Goal: Task Accomplishment & Management: Manage account settings

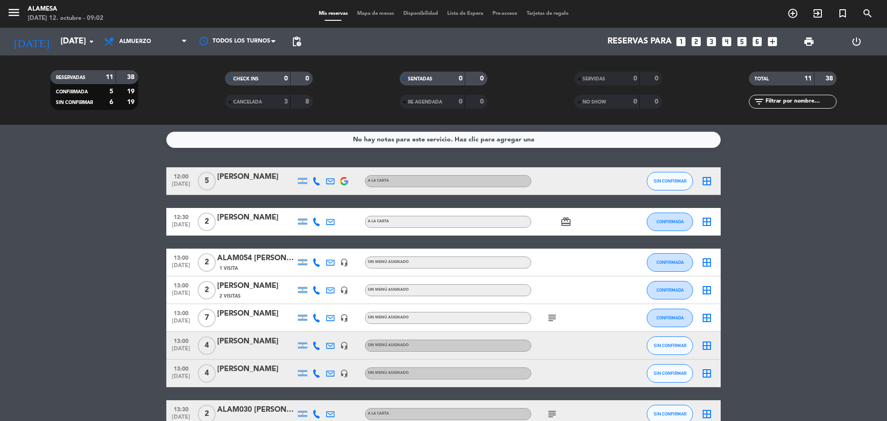
click at [266, 257] on div "ALAM054 [PERSON_NAME]" at bounding box center [256, 258] width 79 height 12
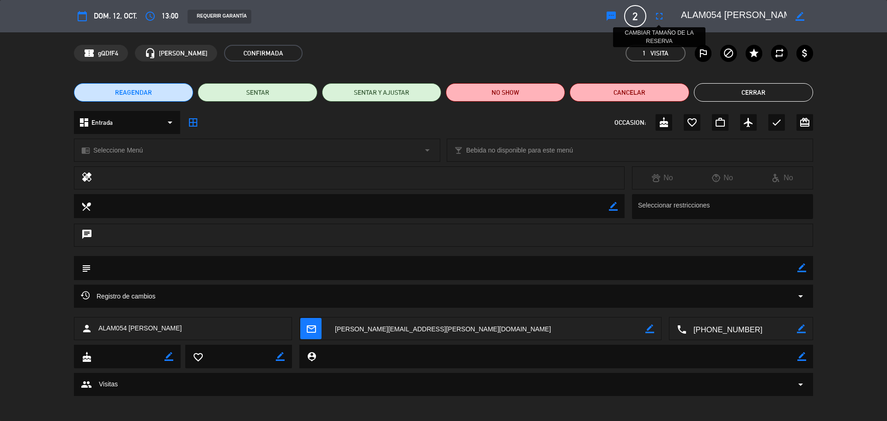
click at [662, 15] on icon "fullscreen" at bounding box center [659, 16] width 11 height 11
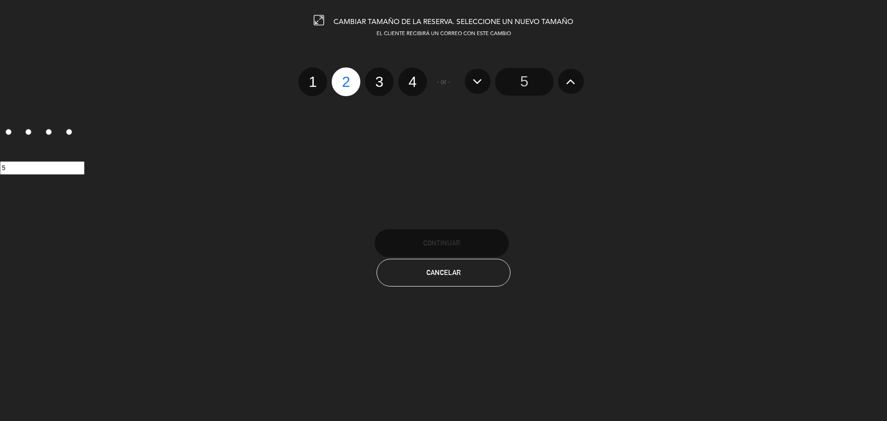
click at [378, 85] on label "3" at bounding box center [379, 81] width 29 height 29
click at [378, 77] on input "3" at bounding box center [378, 74] width 6 height 6
radio input "true"
radio input "false"
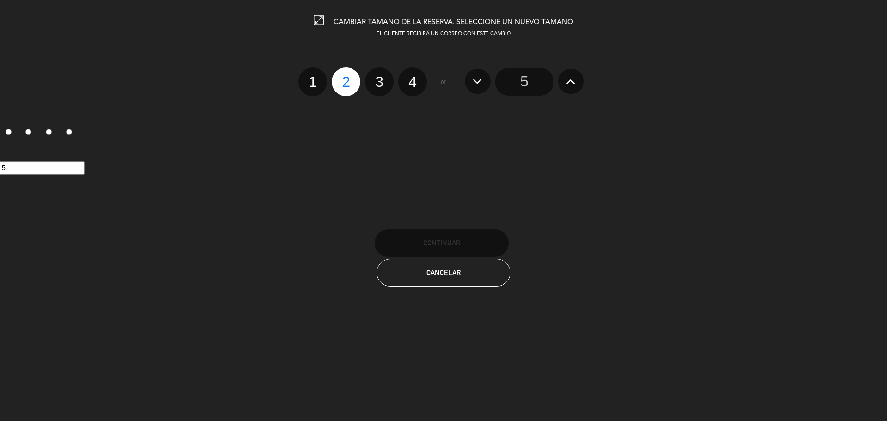
radio input "false"
radio input "true"
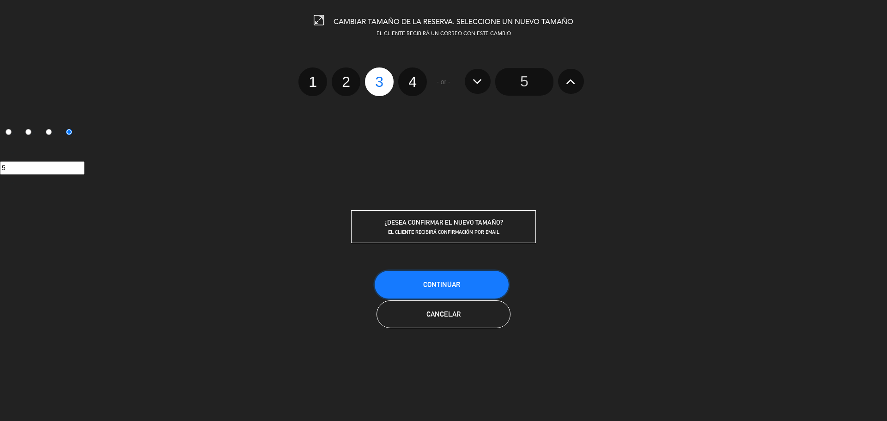
click at [456, 282] on span "Continuar" at bounding box center [441, 284] width 37 height 8
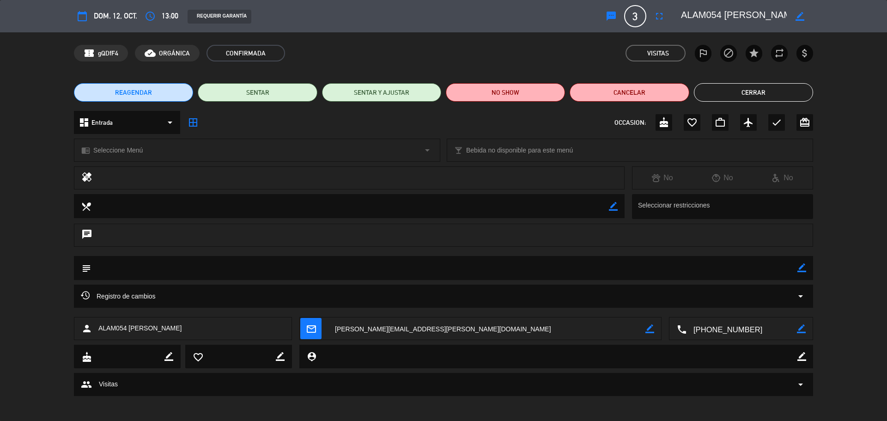
click at [733, 84] on button "Cerrar" at bounding box center [753, 92] width 119 height 18
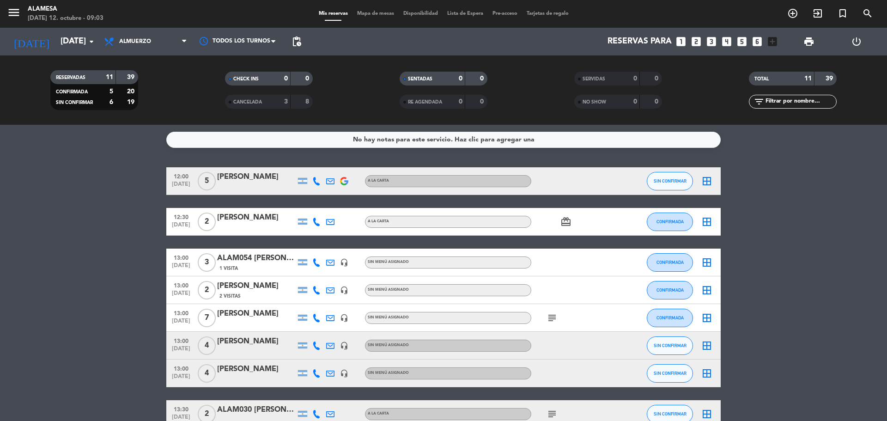
click at [272, 256] on div "ALAM054 [PERSON_NAME]" at bounding box center [256, 258] width 79 height 12
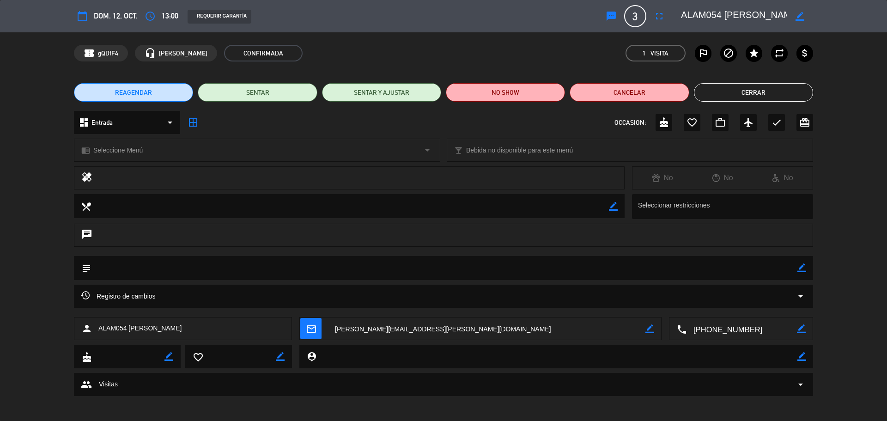
click at [799, 270] on icon "border_color" at bounding box center [802, 267] width 9 height 9
click at [360, 272] on textarea at bounding box center [444, 268] width 707 height 24
type textarea "d"
click at [172, 272] on textarea at bounding box center [444, 268] width 707 height 24
type textarea "Dos almuerzos pagos / el 3ero $35k"
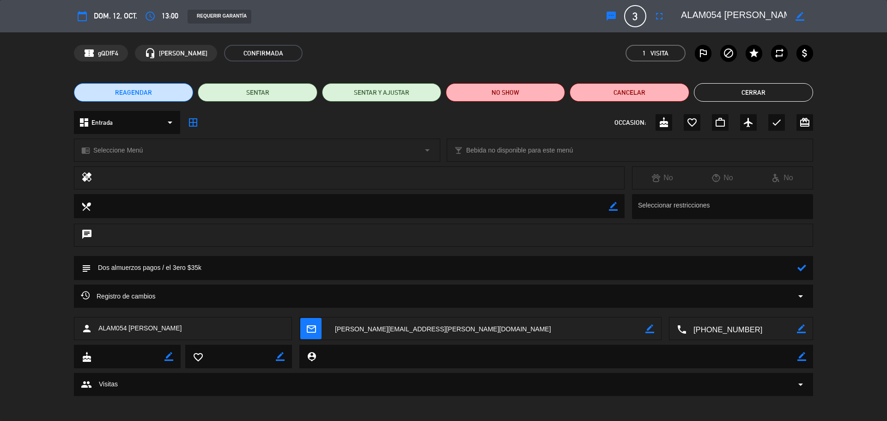
click at [800, 265] on icon at bounding box center [802, 267] width 9 height 9
click at [779, 90] on button "Cerrar" at bounding box center [753, 92] width 119 height 18
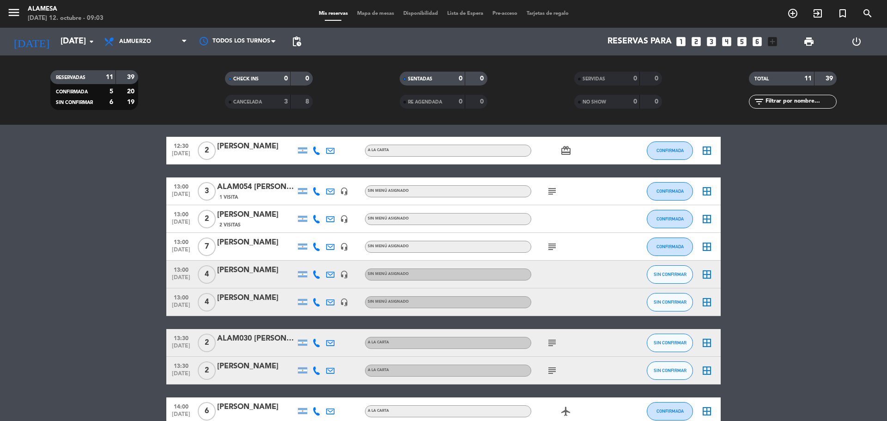
scroll to position [139, 0]
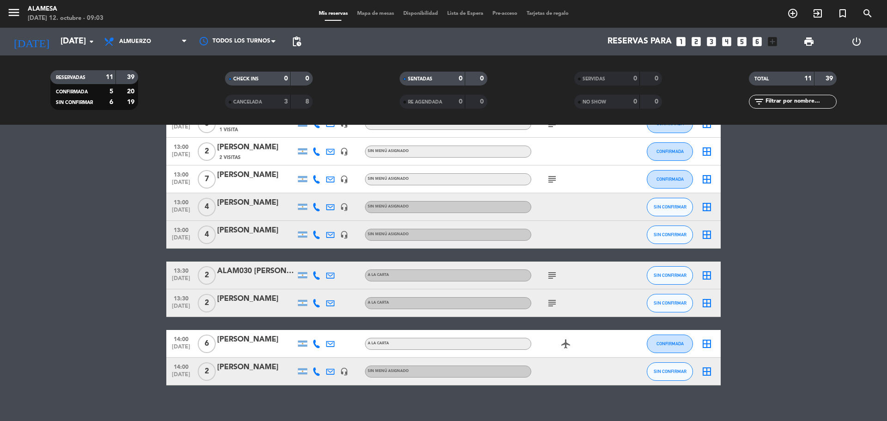
click at [275, 269] on div "ALAM030 [PERSON_NAME]" at bounding box center [256, 271] width 79 height 12
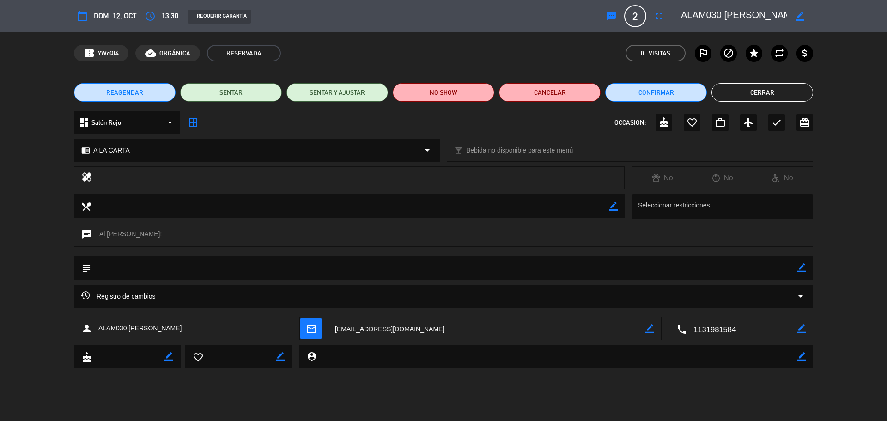
click at [799, 268] on icon "border_color" at bounding box center [802, 267] width 9 height 9
click at [244, 266] on textarea at bounding box center [444, 268] width 707 height 24
type textarea "20% off"
click at [801, 270] on icon at bounding box center [802, 267] width 9 height 9
click at [768, 89] on button "Cerrar" at bounding box center [763, 92] width 102 height 18
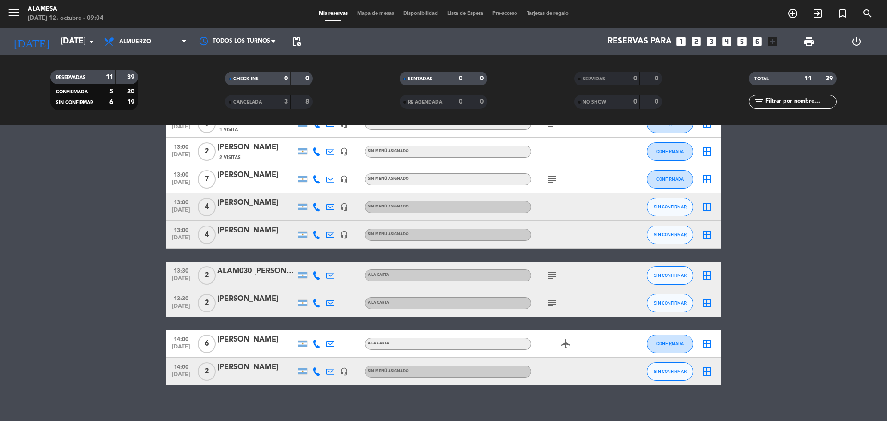
click at [556, 276] on icon "subject" at bounding box center [552, 275] width 11 height 11
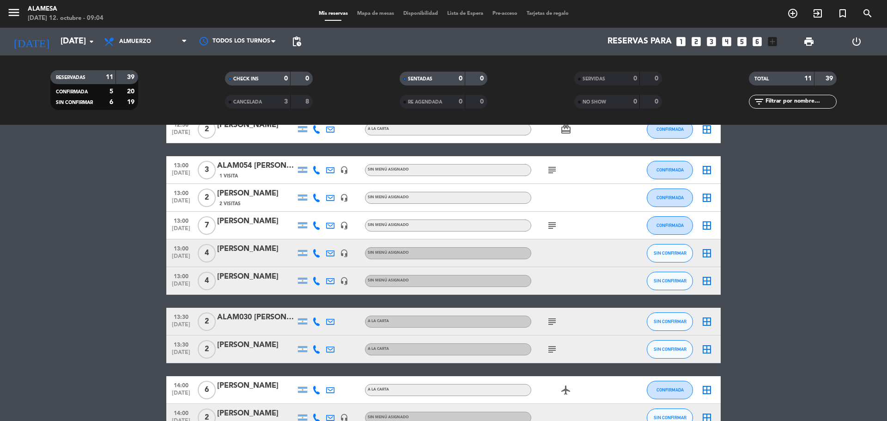
click at [553, 230] on icon "subject" at bounding box center [552, 225] width 11 height 11
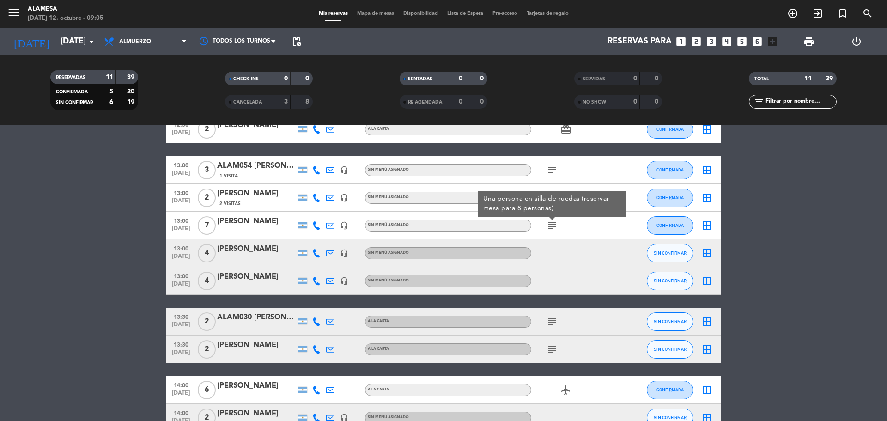
click at [127, 266] on bookings-row "12:00 [DATE] 5 [PERSON_NAME] A LA CARTA SIN CONFIRMAR border_all 12:30 [DATE] 2…" at bounding box center [443, 253] width 887 height 357
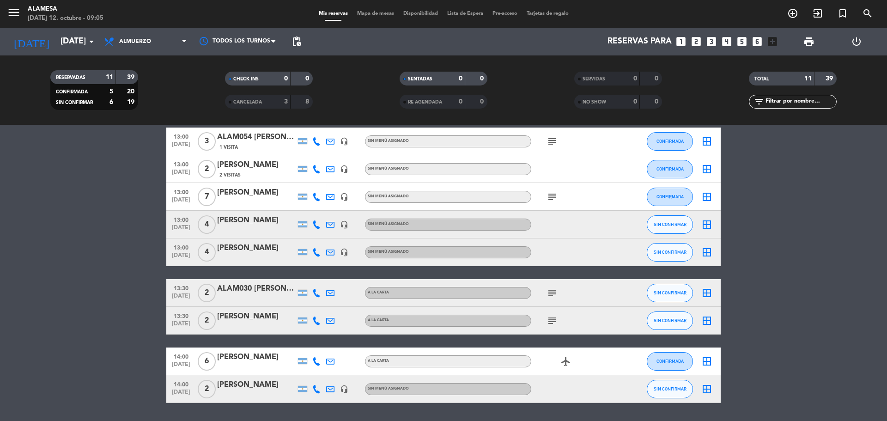
scroll to position [149, 0]
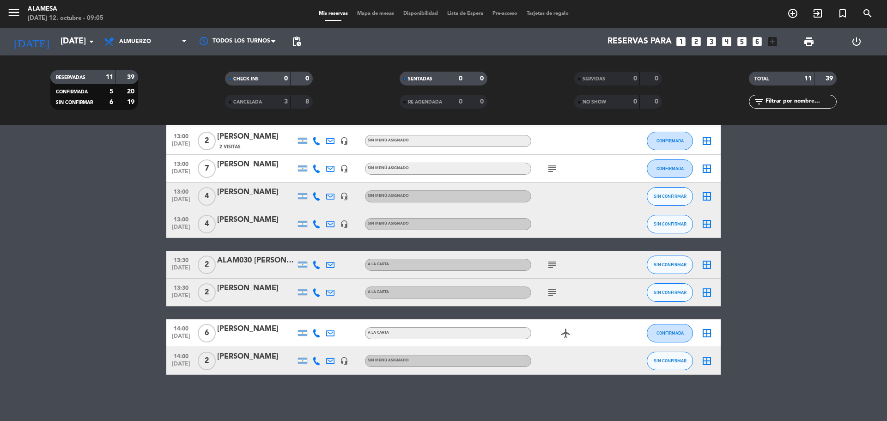
click at [565, 332] on icon "airplanemode_active" at bounding box center [565, 333] width 11 height 11
click at [118, 369] on bookings-row "12:00 [DATE] 5 [PERSON_NAME] A LA CARTA SIN CONFIRMAR border_all 12:30 [DATE] 2…" at bounding box center [443, 196] width 887 height 357
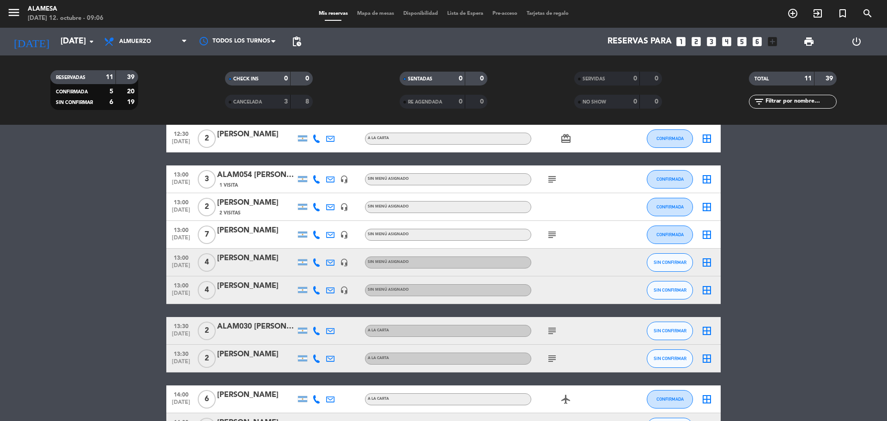
scroll to position [0, 0]
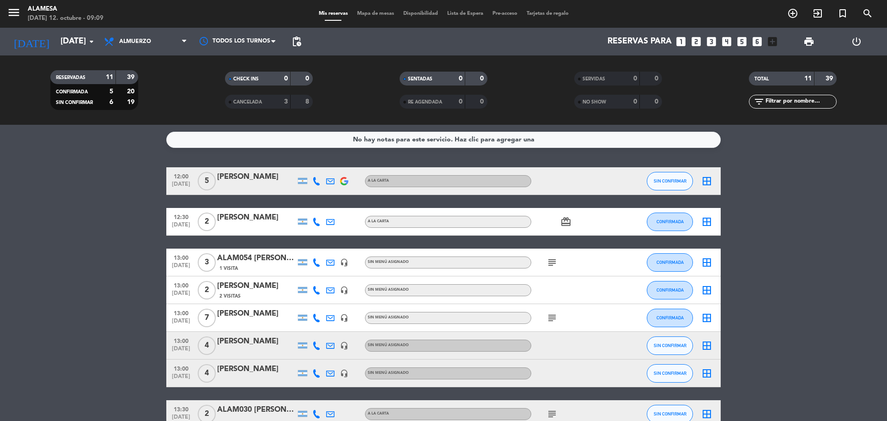
click at [551, 318] on icon "subject" at bounding box center [552, 317] width 11 height 11
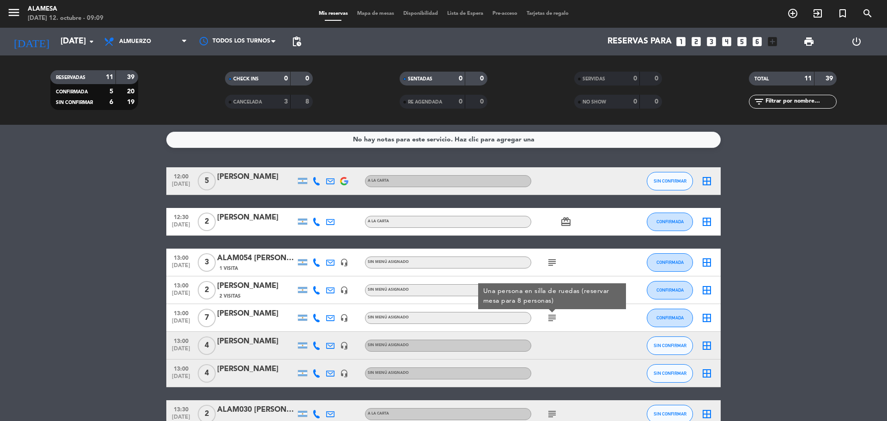
click at [551, 318] on icon "subject" at bounding box center [552, 317] width 11 height 11
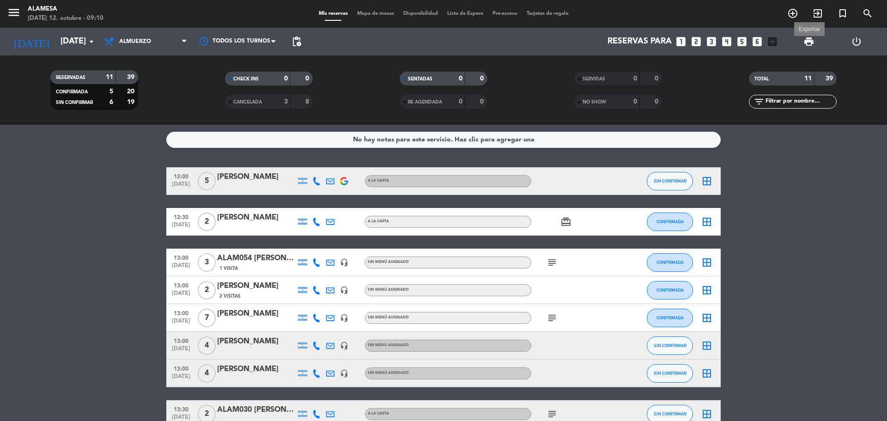
click at [805, 41] on span "print" at bounding box center [809, 41] width 11 height 11
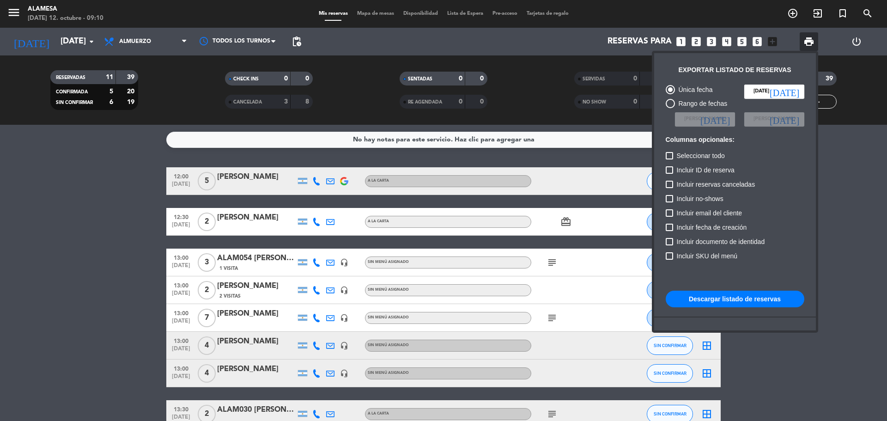
click at [711, 301] on button "Descargar listado de reservas" at bounding box center [735, 299] width 139 height 17
click at [104, 217] on div at bounding box center [443, 210] width 887 height 421
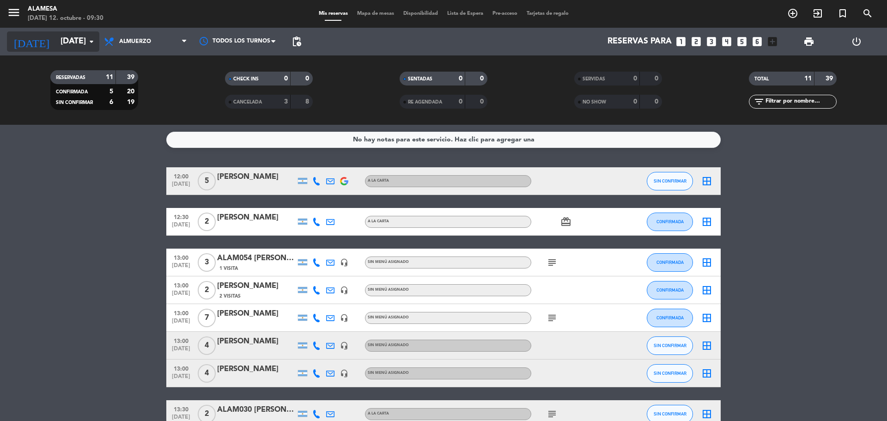
click at [60, 42] on input "[DATE]" at bounding box center [109, 41] width 107 height 18
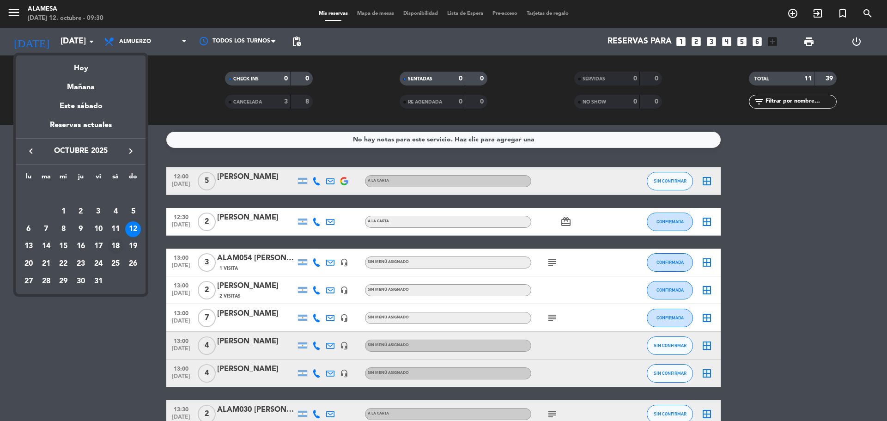
click at [114, 246] on div "18" at bounding box center [116, 246] width 16 height 16
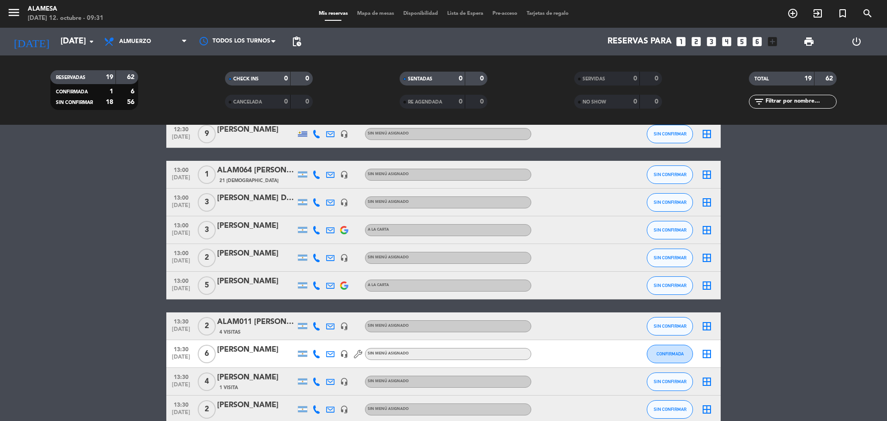
scroll to position [92, 0]
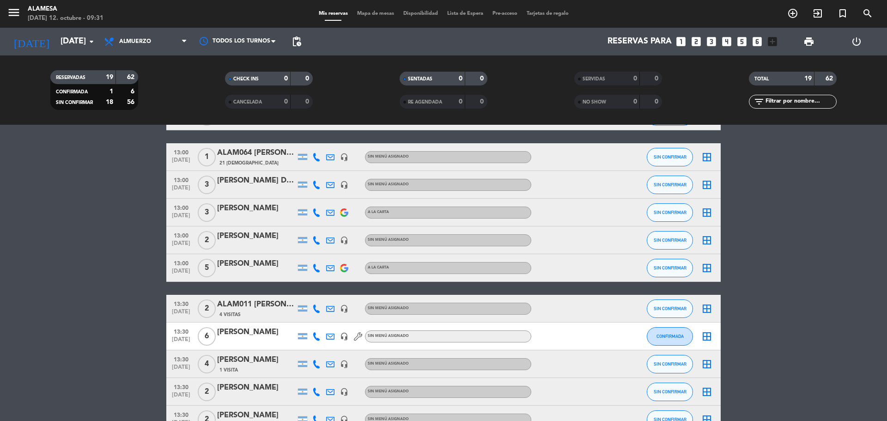
click at [358, 338] on icon at bounding box center [358, 336] width 8 height 8
click at [86, 264] on bookings-row "12:30 [DATE] 6 [PERSON_NAME] headset_mic Sin menú asignado SIN CONFIRMAR border…" at bounding box center [443, 358] width 887 height 566
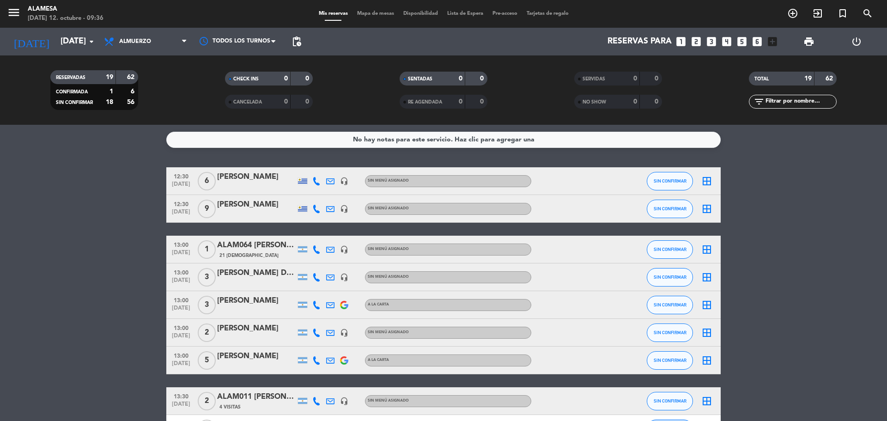
click at [65, 41] on input "[DATE]" at bounding box center [109, 41] width 107 height 18
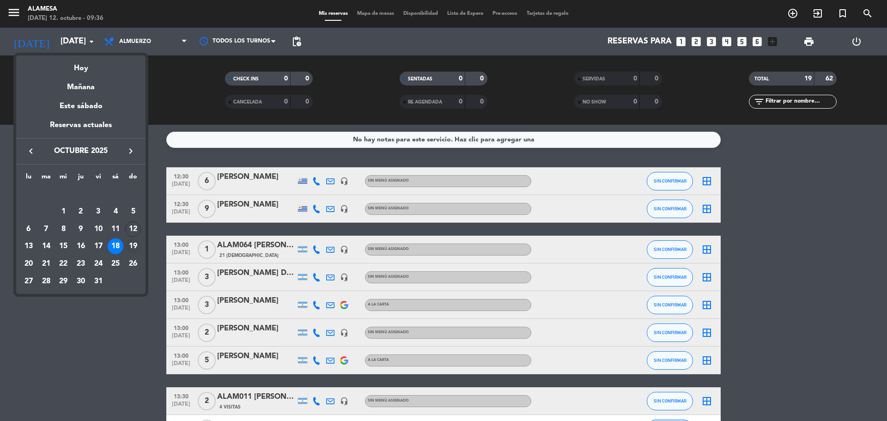
click at [134, 246] on div "19" at bounding box center [133, 246] width 16 height 16
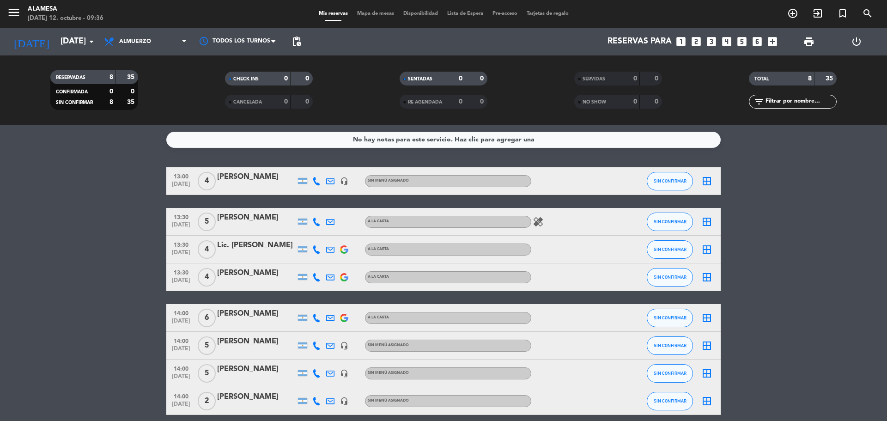
click at [532, 222] on span "healing" at bounding box center [538, 221] width 14 height 11
click at [541, 217] on icon "healing" at bounding box center [538, 221] width 11 height 11
click at [88, 48] on input "[DATE]" at bounding box center [109, 41] width 107 height 18
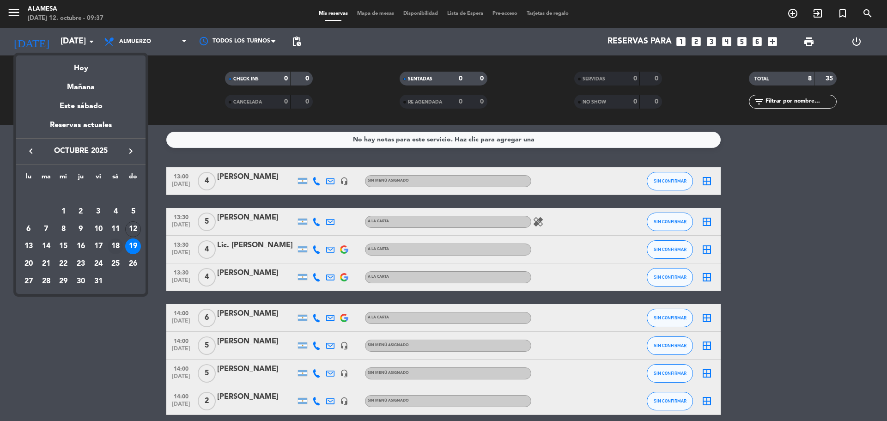
click at [113, 249] on div "18" at bounding box center [116, 246] width 16 height 16
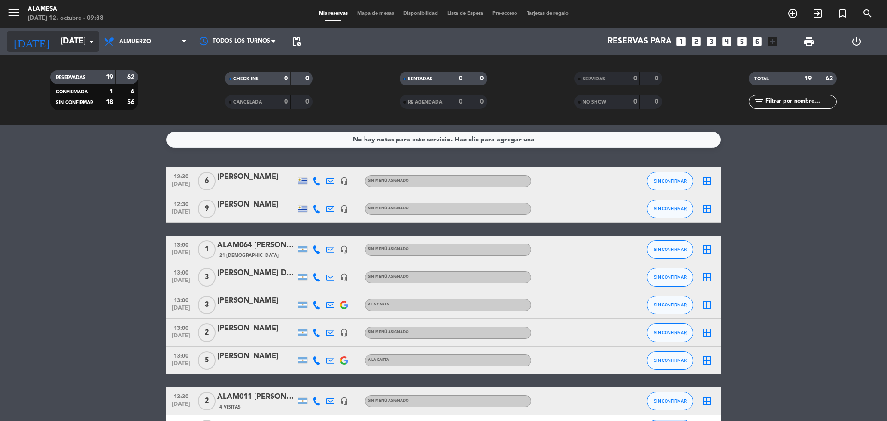
click at [72, 46] on input "[DATE]" at bounding box center [109, 41] width 107 height 18
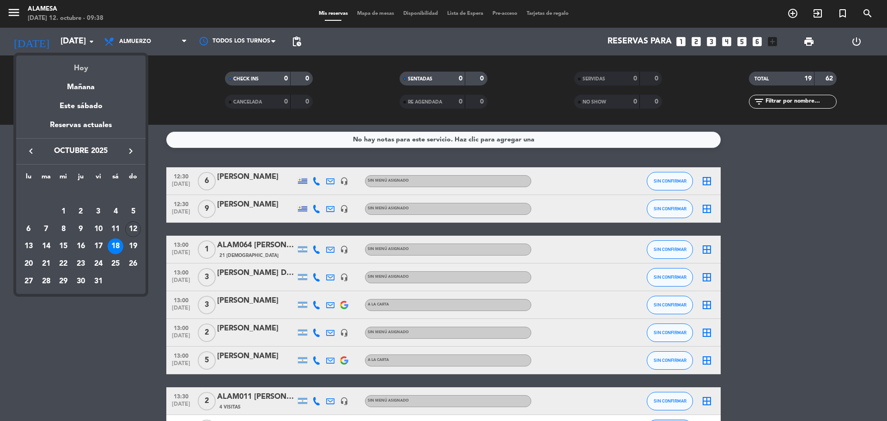
click at [84, 70] on div "Hoy" at bounding box center [80, 64] width 129 height 19
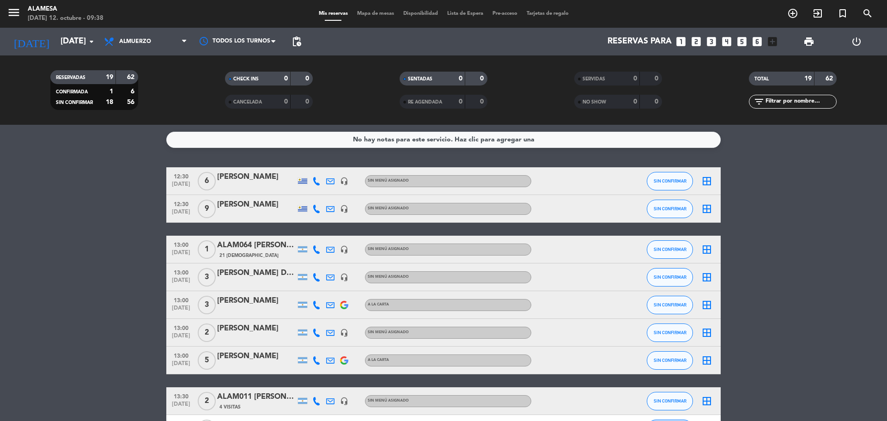
type input "[DATE]"
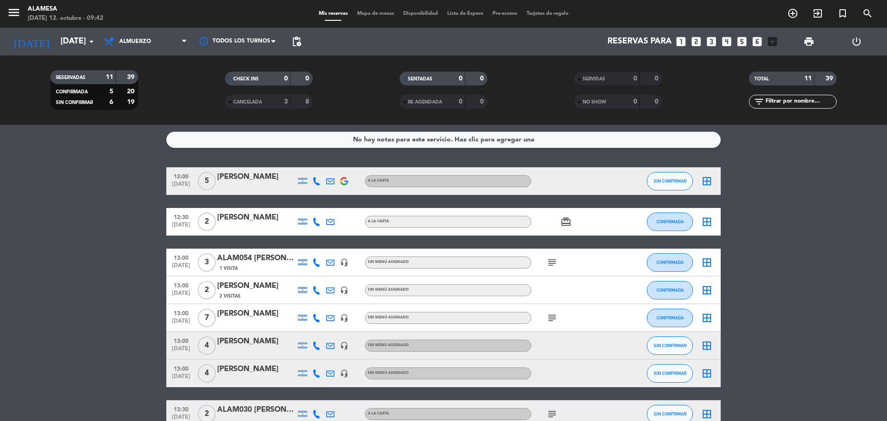
scroll to position [46, 0]
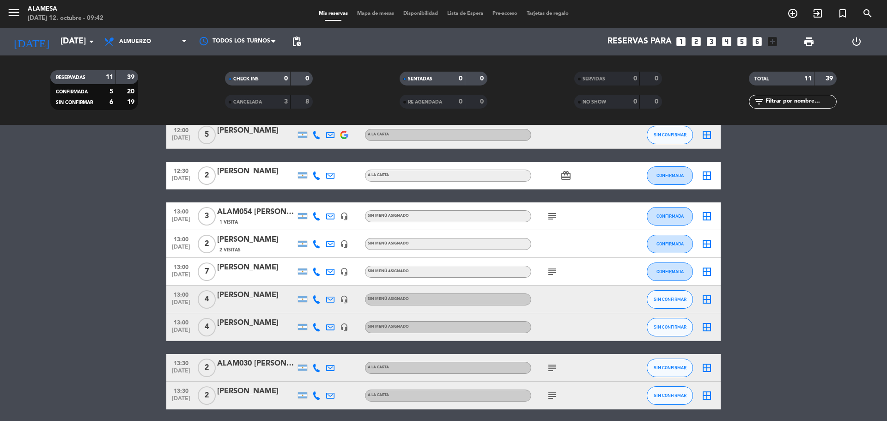
click at [708, 238] on icon "border_all" at bounding box center [706, 243] width 11 height 11
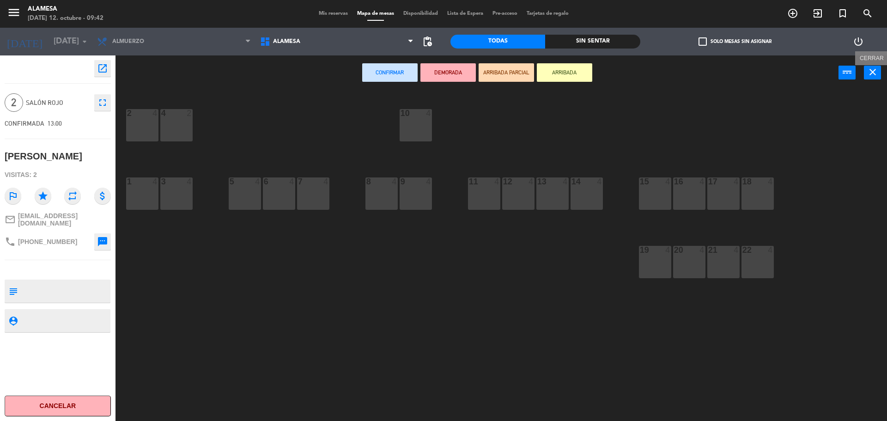
click at [874, 72] on icon "close" at bounding box center [872, 72] width 11 height 11
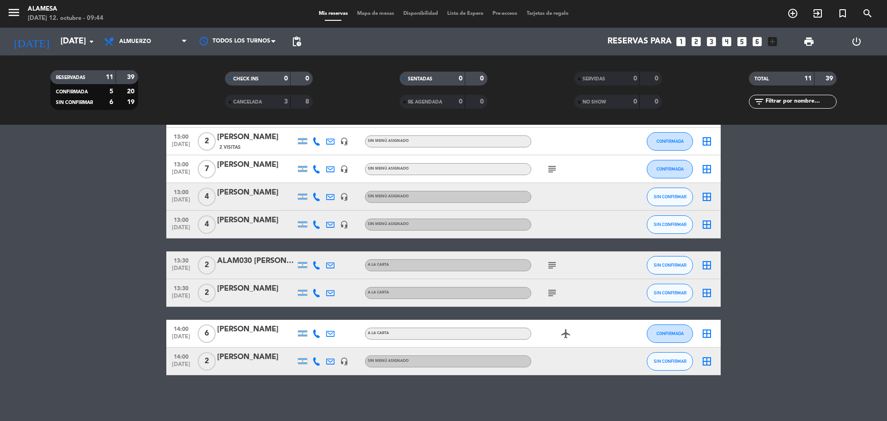
scroll to position [149, 0]
click at [547, 264] on icon "subject" at bounding box center [552, 264] width 11 height 11
click at [44, 309] on bookings-row "12:00 [DATE] 5 [PERSON_NAME] A LA CARTA SIN CONFIRMAR border_all 12:30 [DATE] 2…" at bounding box center [443, 196] width 887 height 357
click at [83, 43] on input "[DATE]" at bounding box center [109, 41] width 107 height 18
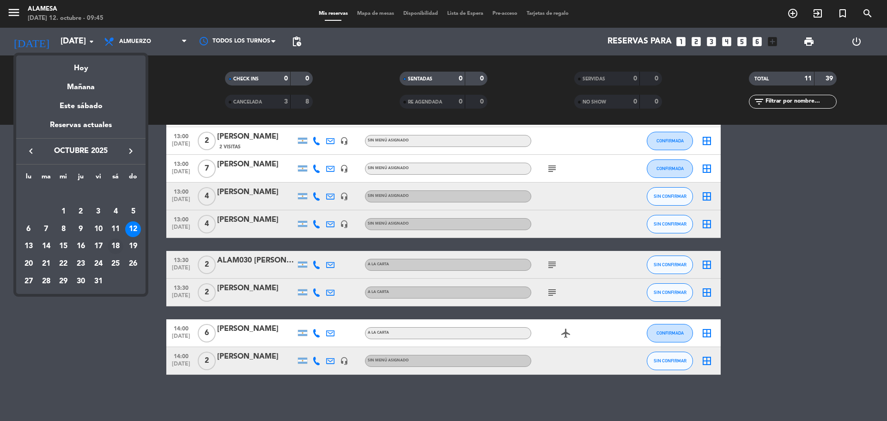
click at [117, 246] on div "18" at bounding box center [116, 246] width 16 height 16
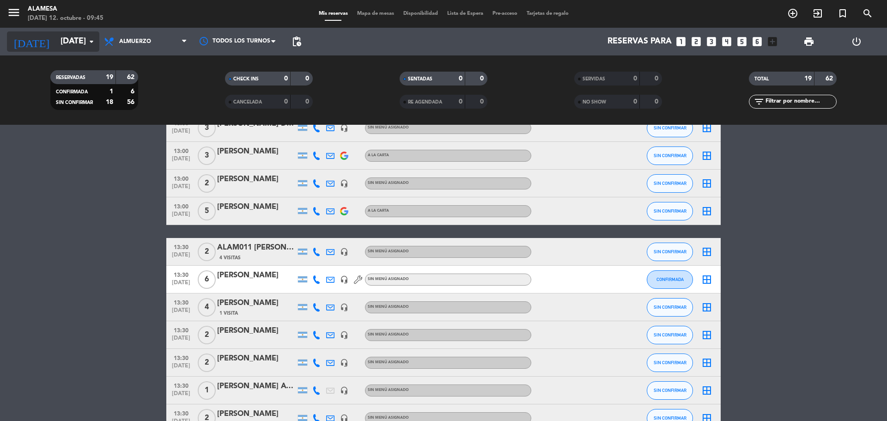
click at [71, 38] on input "[DATE]" at bounding box center [109, 41] width 107 height 18
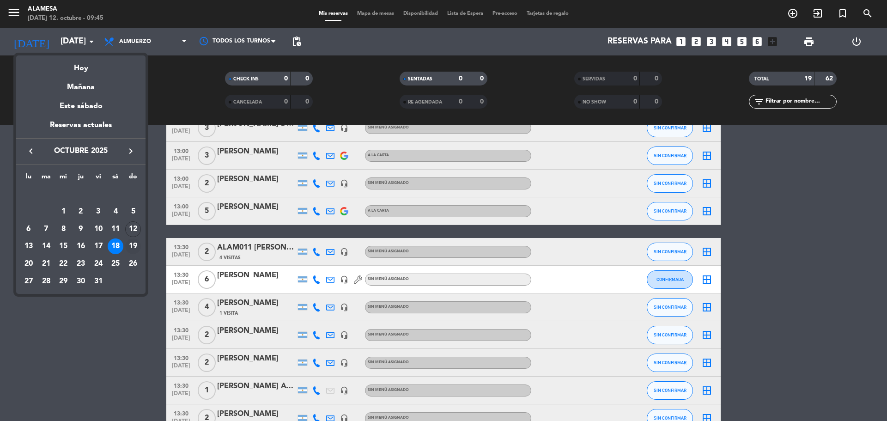
click at [132, 244] on div "19" at bounding box center [133, 246] width 16 height 16
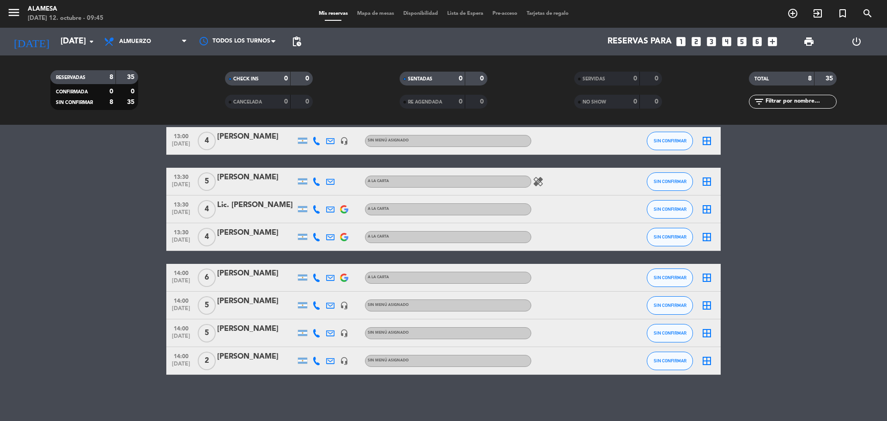
scroll to position [0, 0]
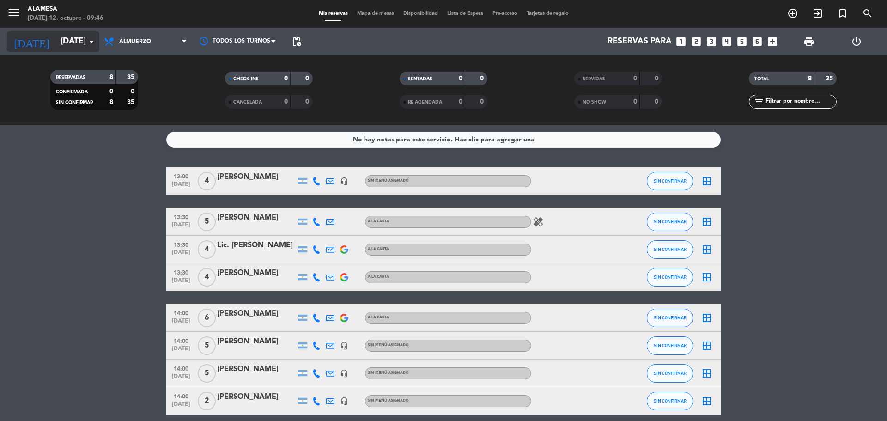
click at [80, 48] on input "[DATE]" at bounding box center [109, 41] width 107 height 18
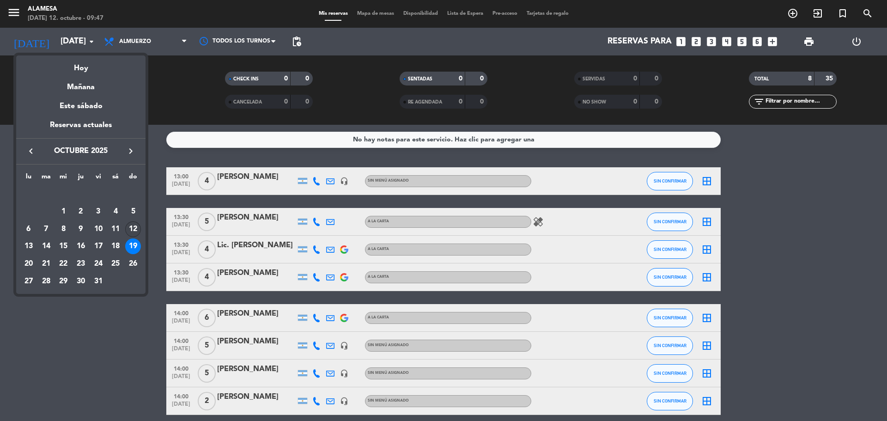
click at [134, 228] on div "12" at bounding box center [133, 229] width 16 height 16
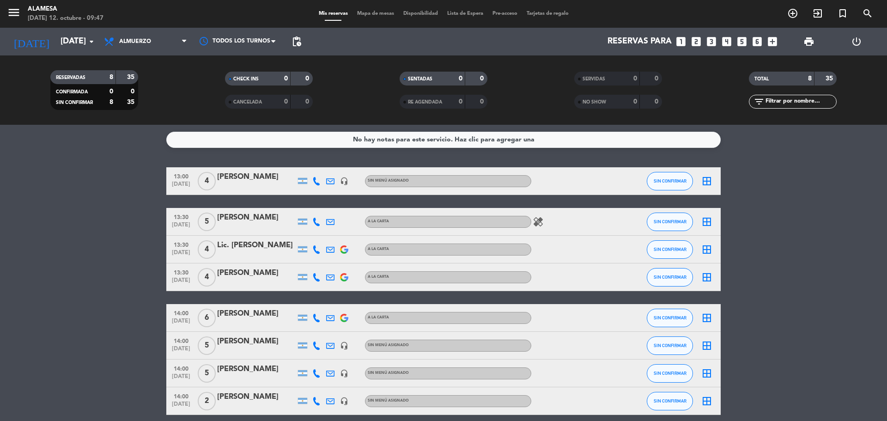
type input "[DATE]"
